Goal: Check status: Check status

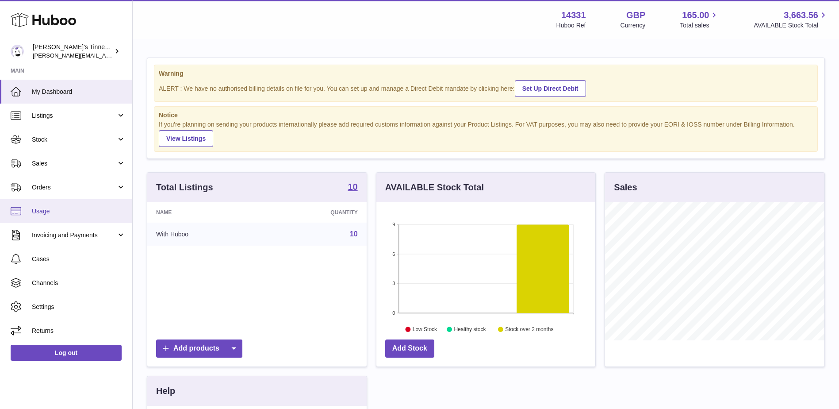
scroll to position [138, 219]
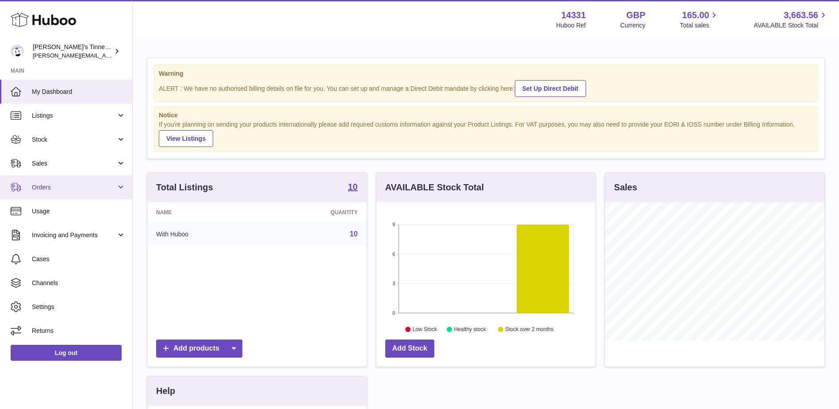
click at [46, 187] on span "Orders" at bounding box center [74, 187] width 84 height 8
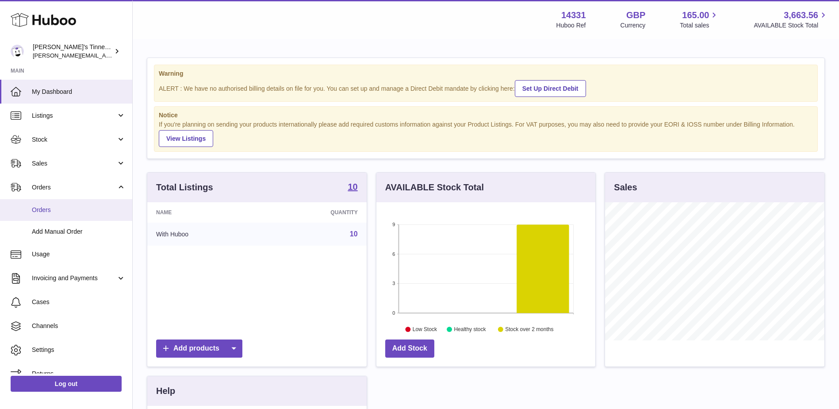
click at [55, 215] on link "Orders" at bounding box center [66, 210] width 132 height 22
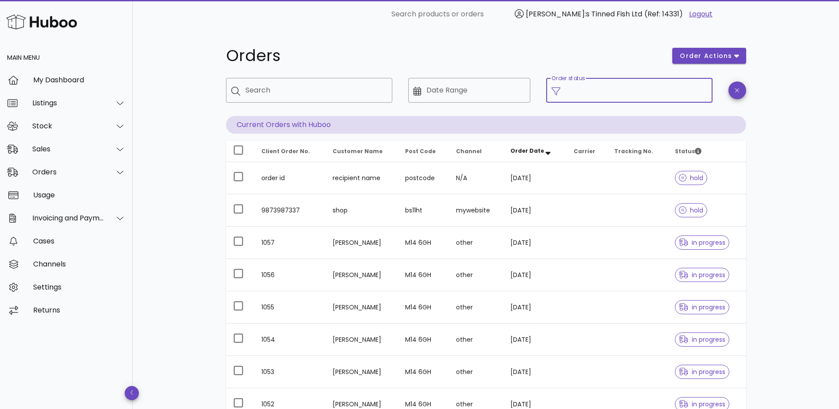
click at [654, 93] on input "Order status" at bounding box center [637, 90] width 142 height 14
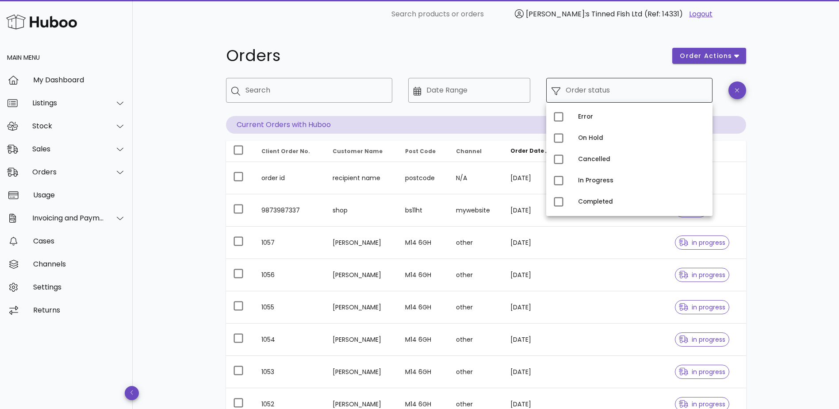
drag, startPoint x: 553, startPoint y: 49, endPoint x: 577, endPoint y: 79, distance: 38.4
click at [553, 48] on h1 "Orders" at bounding box center [444, 56] width 436 height 16
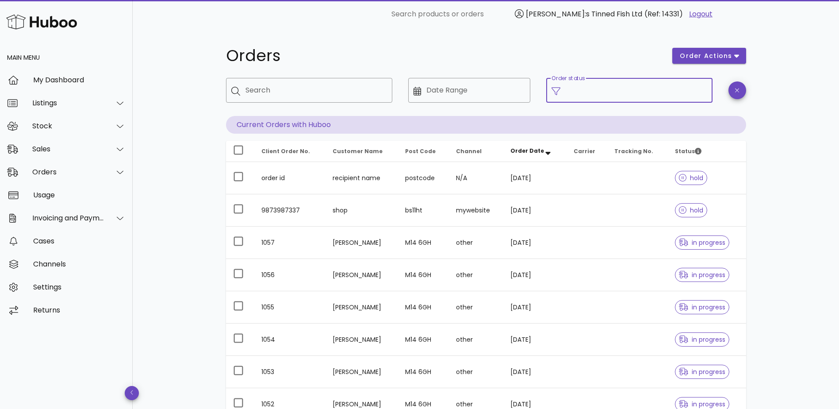
click at [634, 94] on input "Order status" at bounding box center [637, 90] width 142 height 14
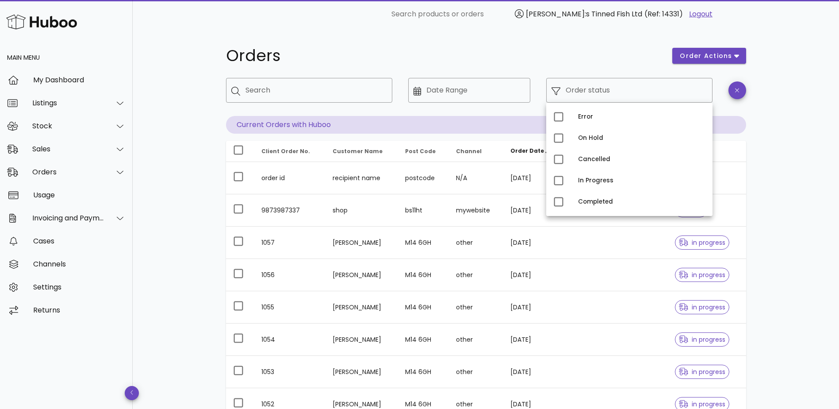
click at [471, 59] on h1 "Orders" at bounding box center [444, 56] width 436 height 16
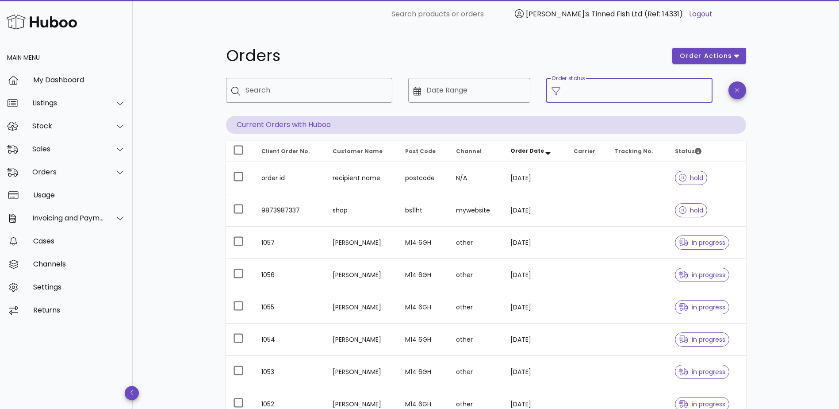
click at [595, 86] on div "Order status" at bounding box center [637, 90] width 142 height 25
